Goal: Information Seeking & Learning: Learn about a topic

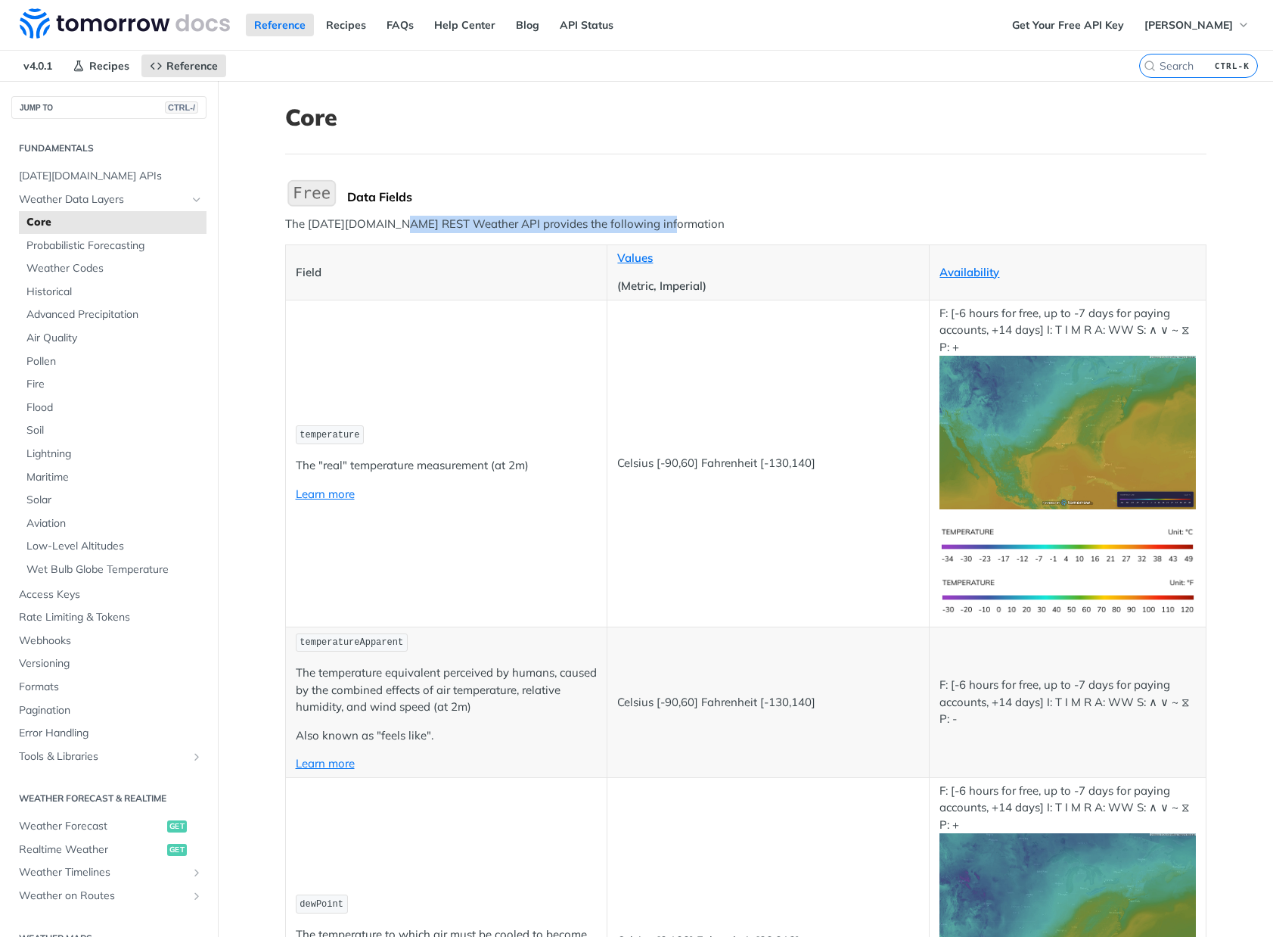
drag, startPoint x: 403, startPoint y: 221, endPoint x: 704, endPoint y: 216, distance: 301.2
click at [704, 216] on p "The [DATE][DOMAIN_NAME] REST Weather API provides the following information" at bounding box center [746, 224] width 922 height 17
click at [1167, 25] on span "[PERSON_NAME]" at bounding box center [1189, 25] width 89 height 14
click at [1166, 25] on span "[PERSON_NAME]" at bounding box center [1189, 25] width 89 height 14
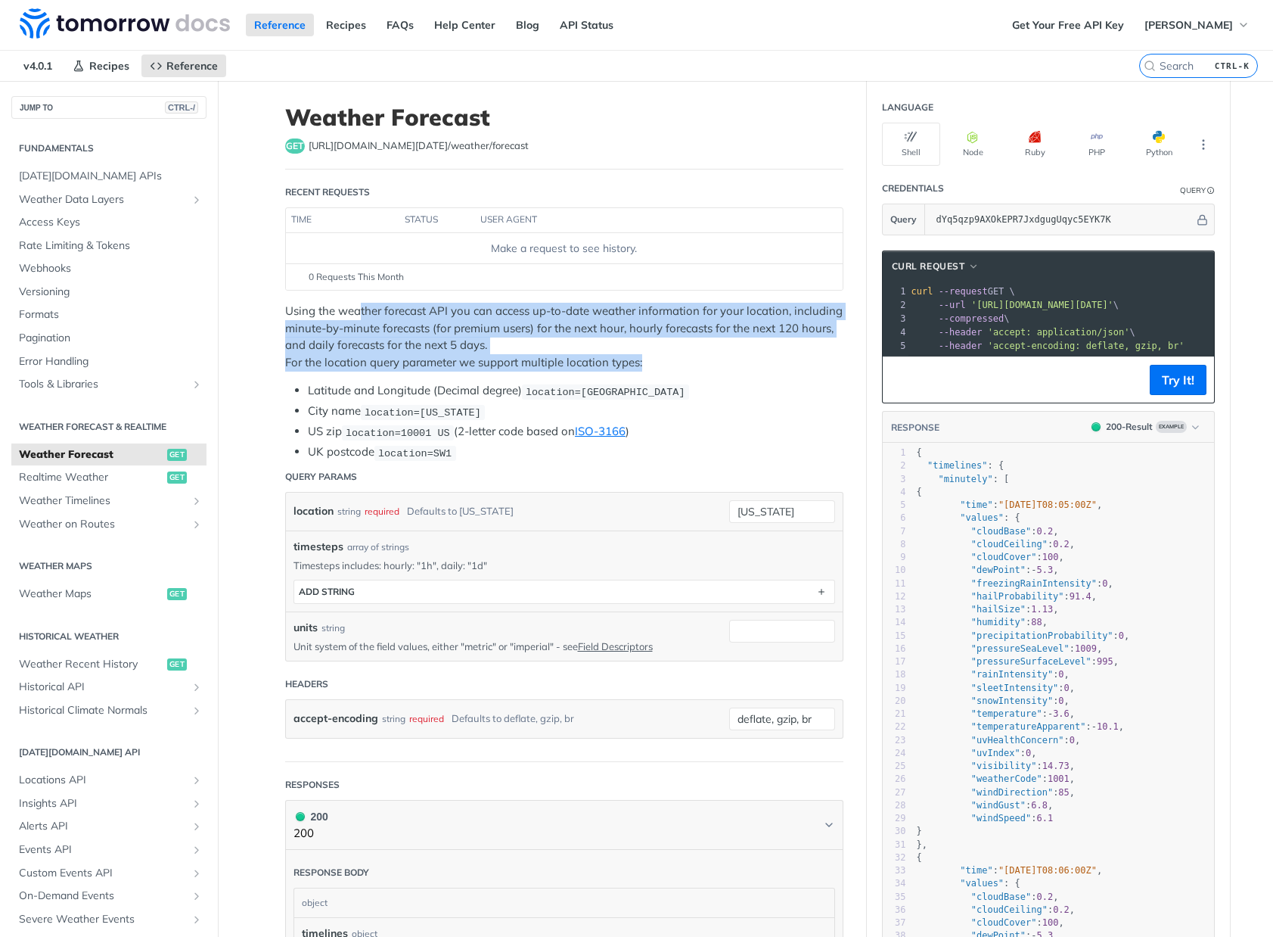
drag, startPoint x: 352, startPoint y: 311, endPoint x: 649, endPoint y: 359, distance: 301.1
click at [649, 359] on p "Using the weather forecast API you can access up-to-date weather information fo…" at bounding box center [564, 337] width 558 height 68
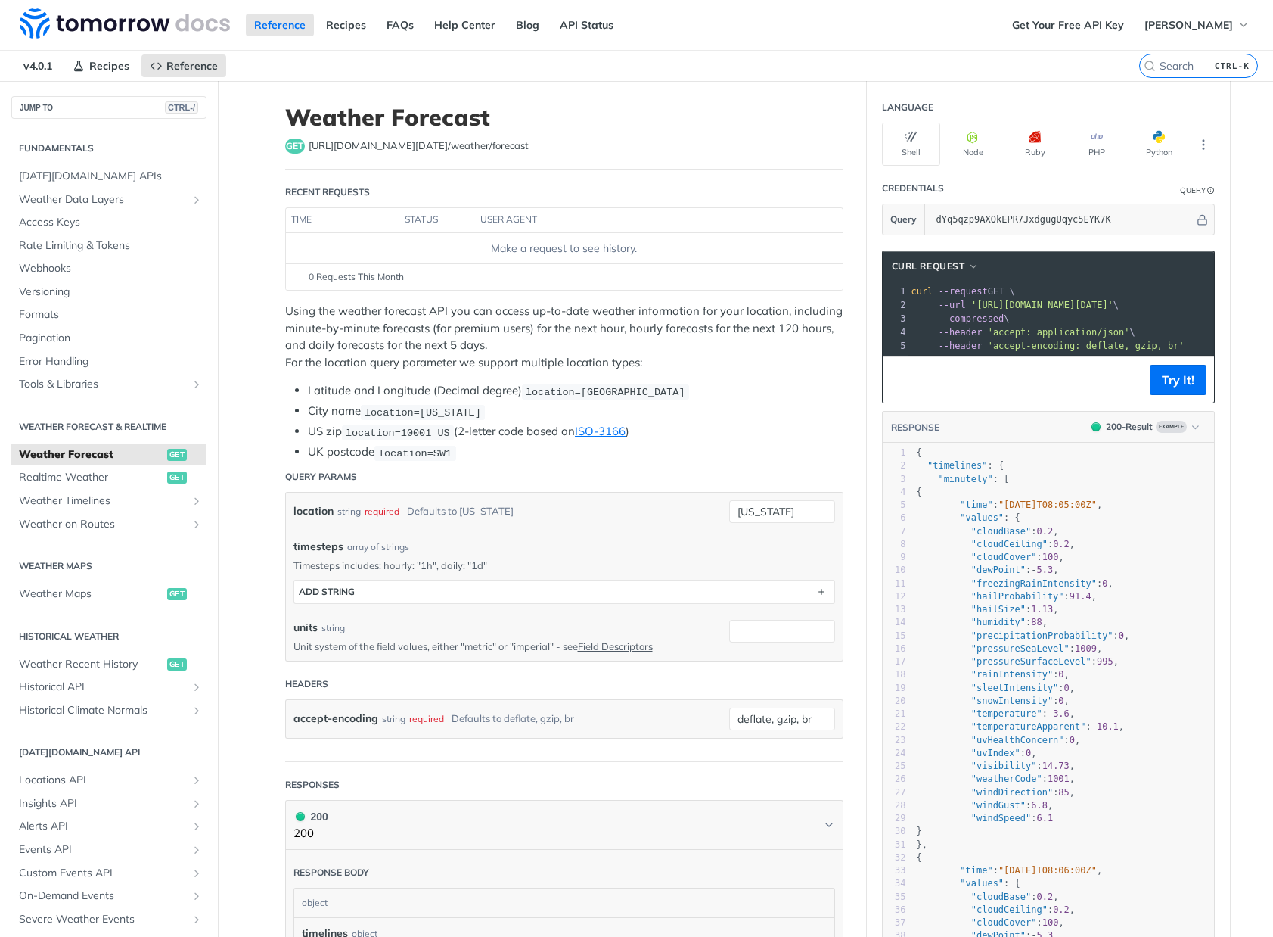
click at [289, 142] on span "get" at bounding box center [295, 145] width 20 height 15
click at [355, 143] on span "https://api.tomorrow.io/v4 /weather/forecast" at bounding box center [419, 145] width 220 height 15
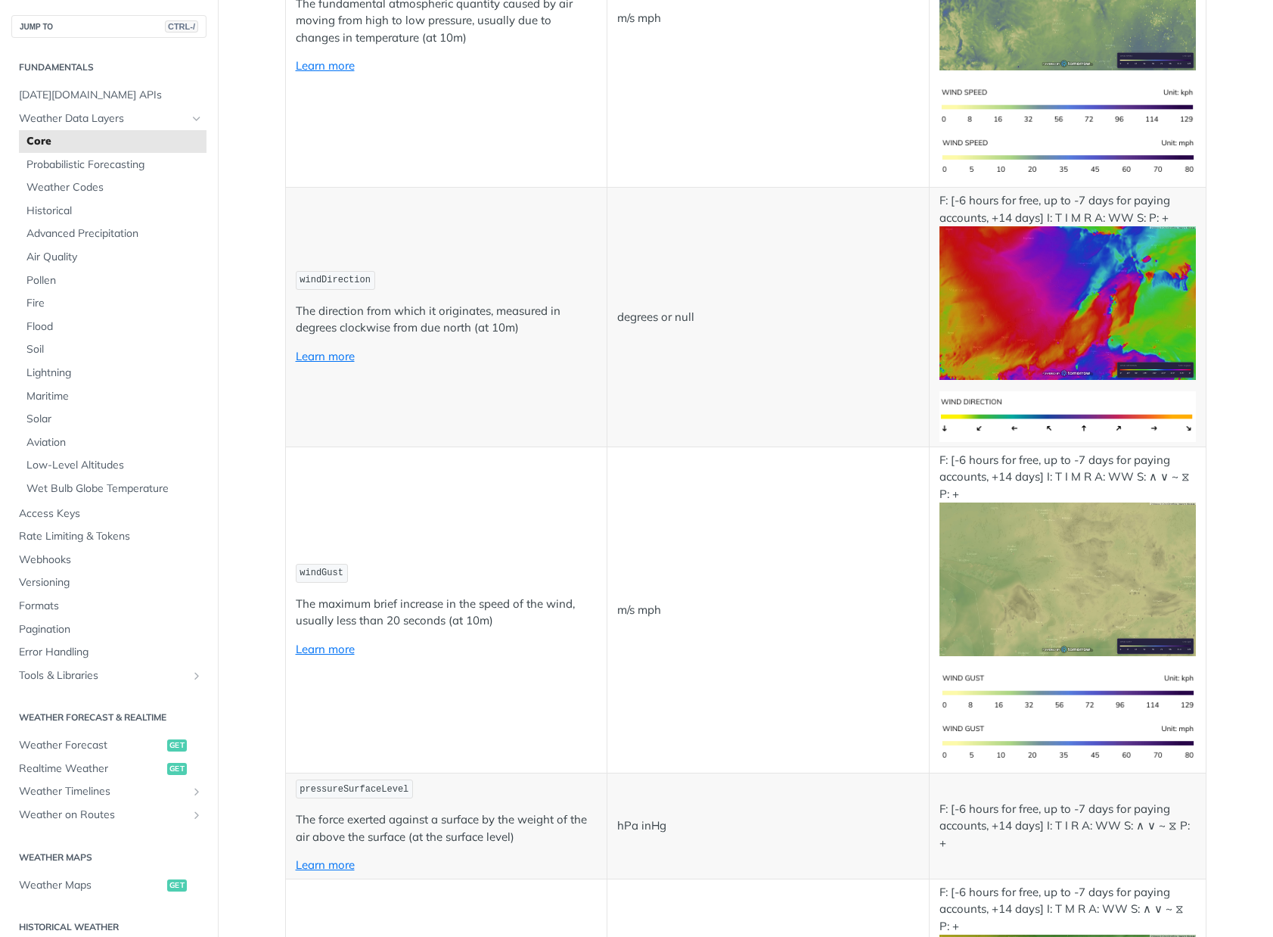
scroll to position [1740, 0]
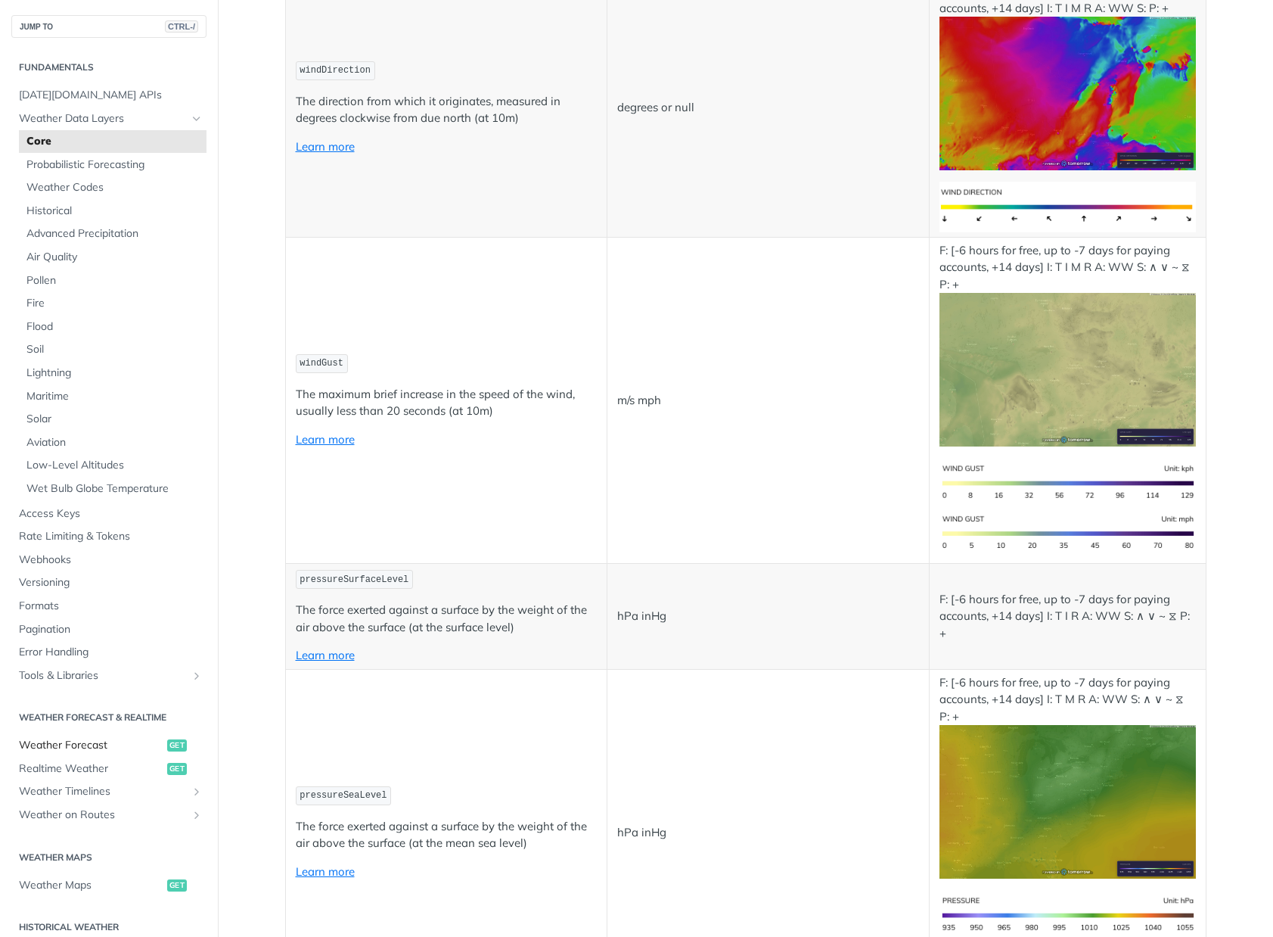
click at [103, 742] on span "Weather Forecast" at bounding box center [91, 745] width 145 height 15
